Goal: Transaction & Acquisition: Purchase product/service

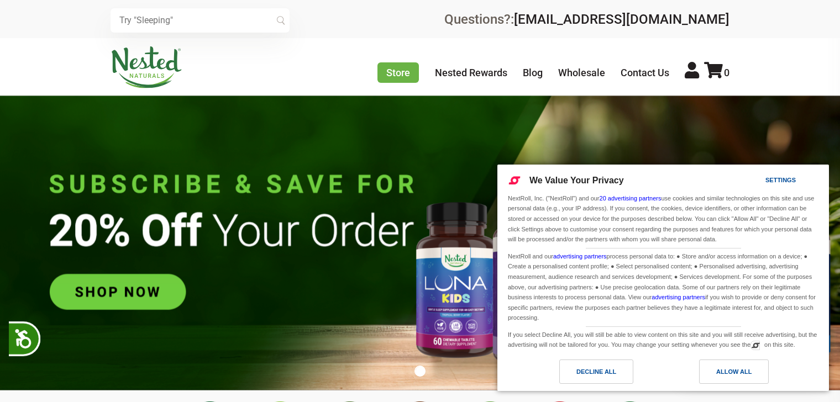
scroll to position [0, 194]
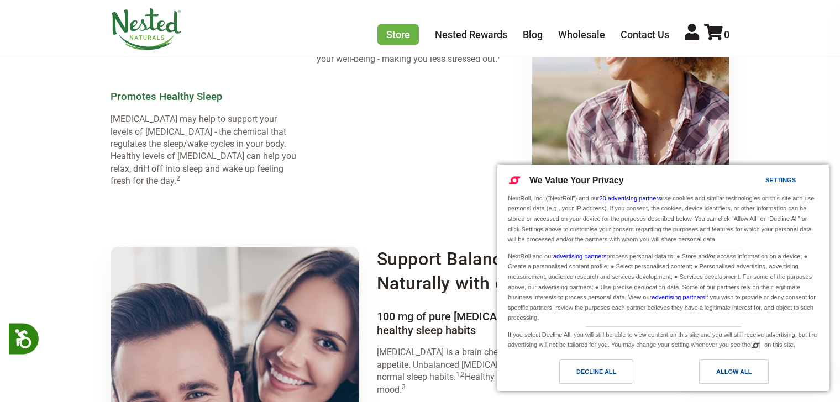
scroll to position [1207, 0]
